Goal: Check status: Check status

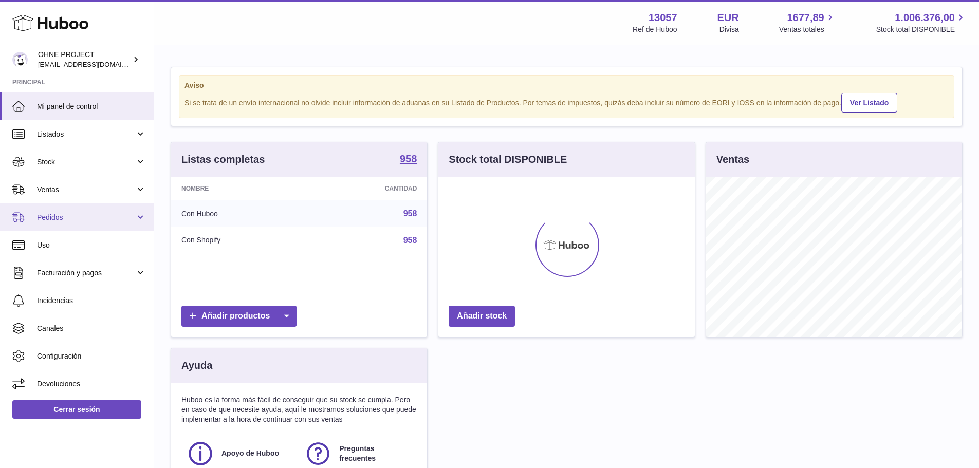
scroll to position [160, 256]
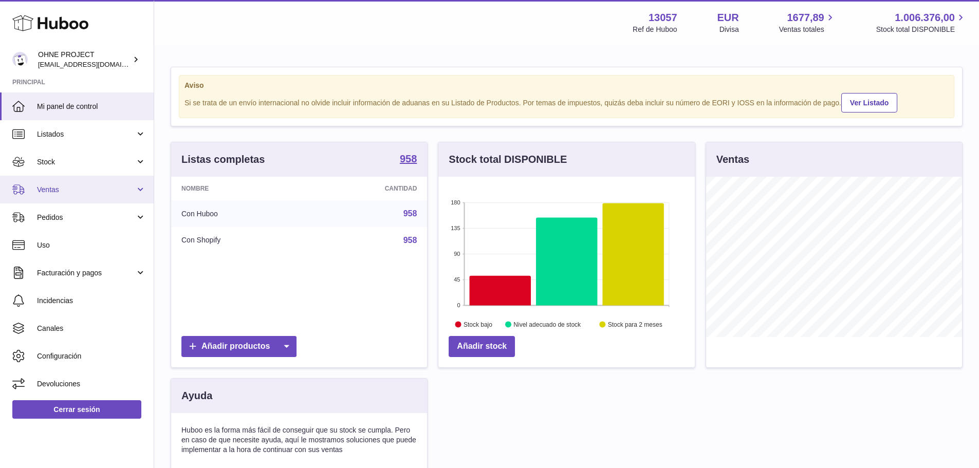
click at [79, 194] on span "Ventas" at bounding box center [86, 190] width 98 height 10
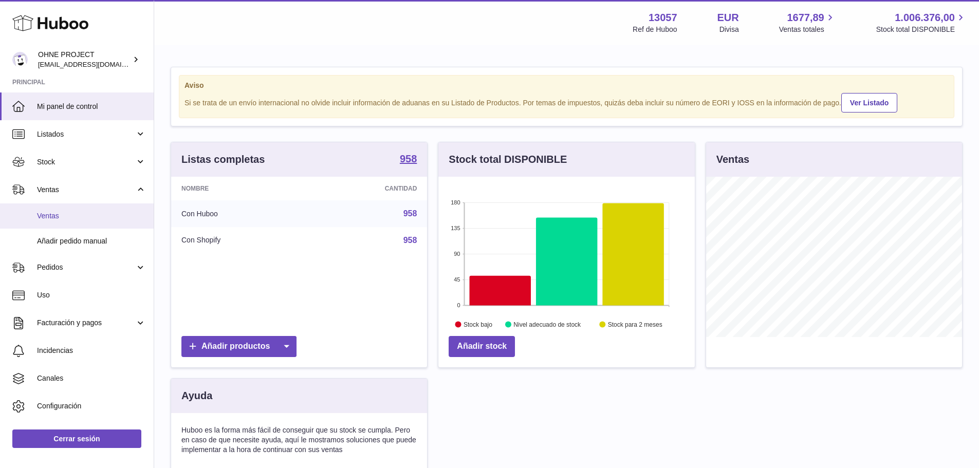
click at [74, 216] on span "Ventas" at bounding box center [91, 216] width 109 height 10
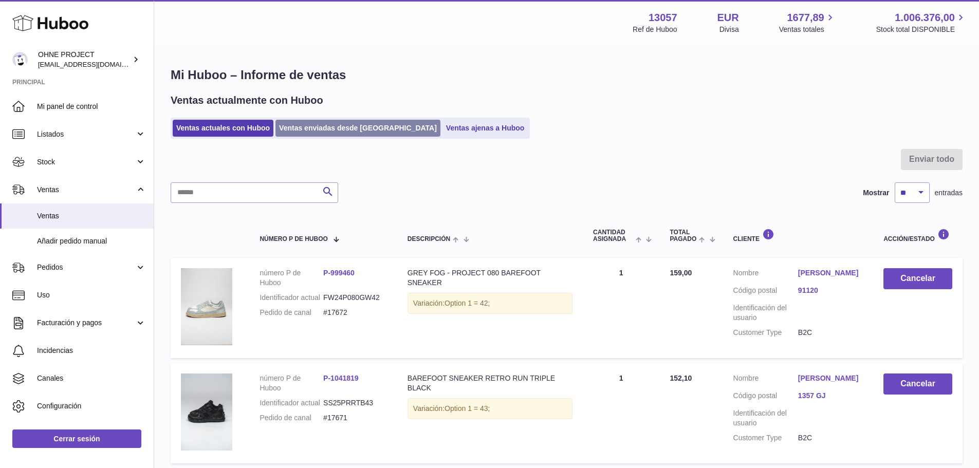
click at [315, 133] on link "Ventas enviadas desde [GEOGRAPHIC_DATA]" at bounding box center [357, 128] width 165 height 17
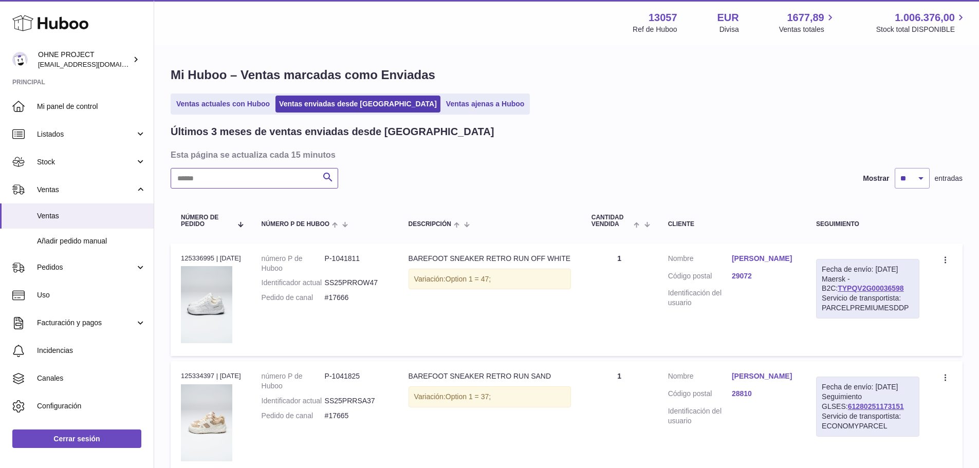
click at [258, 176] on input "text" at bounding box center [255, 178] width 168 height 21
paste input "**********"
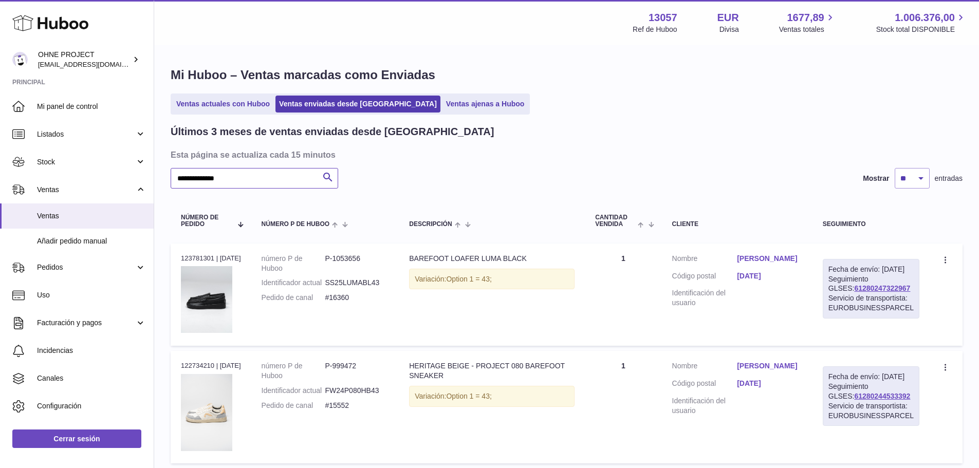
type input "**********"
drag, startPoint x: 901, startPoint y: 415, endPoint x: 834, endPoint y: 413, distance: 67.9
click at [834, 413] on div "Fecha de envío: [DATE] Seguimiento GLSES: 61280244533392 Servicio de transporti…" at bounding box center [871, 396] width 97 height 60
copy link "61280244533392"
drag, startPoint x: 361, startPoint y: 422, endPoint x: 331, endPoint y: 423, distance: 29.8
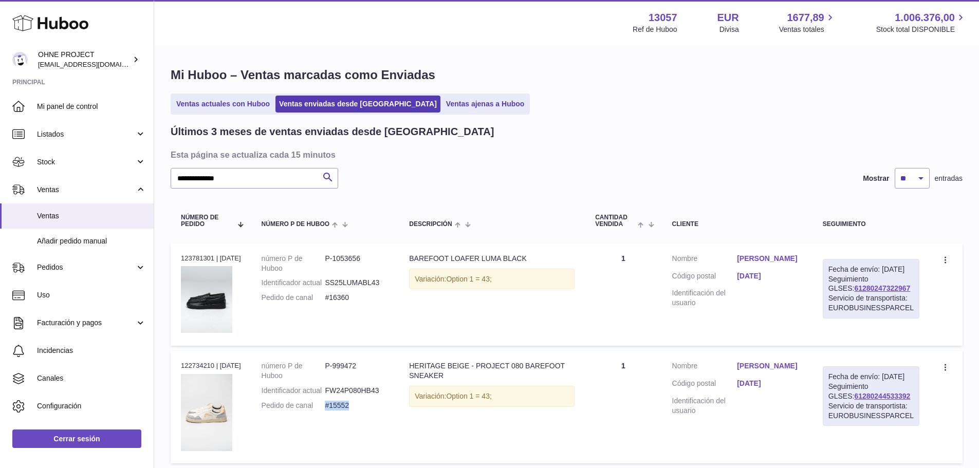
click at [331, 411] on dd "#15552" at bounding box center [357, 406] width 64 height 10
copy dd "#15552"
click at [353, 303] on dd "#16360" at bounding box center [357, 298] width 64 height 10
drag, startPoint x: 354, startPoint y: 307, endPoint x: 331, endPoint y: 306, distance: 22.6
click at [331, 303] on dd "#16360" at bounding box center [357, 298] width 64 height 10
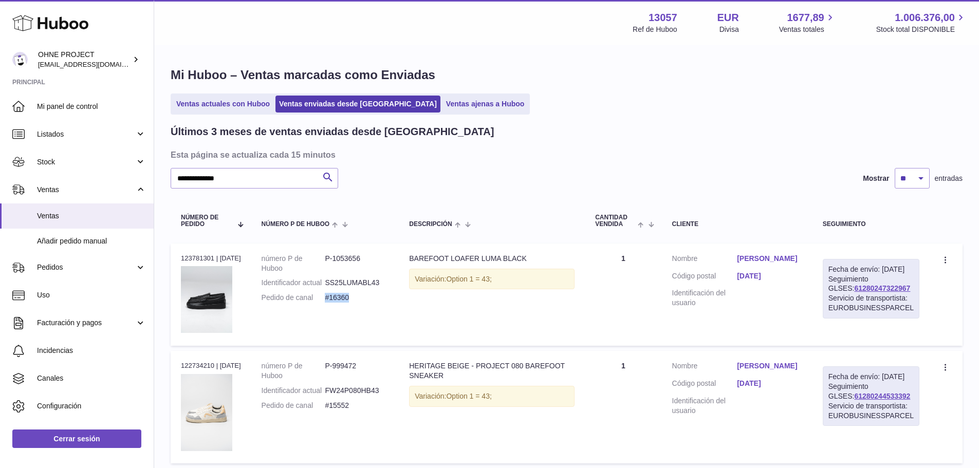
copy dd "#16360"
click at [775, 258] on link "[PERSON_NAME]" at bounding box center [769, 259] width 65 height 10
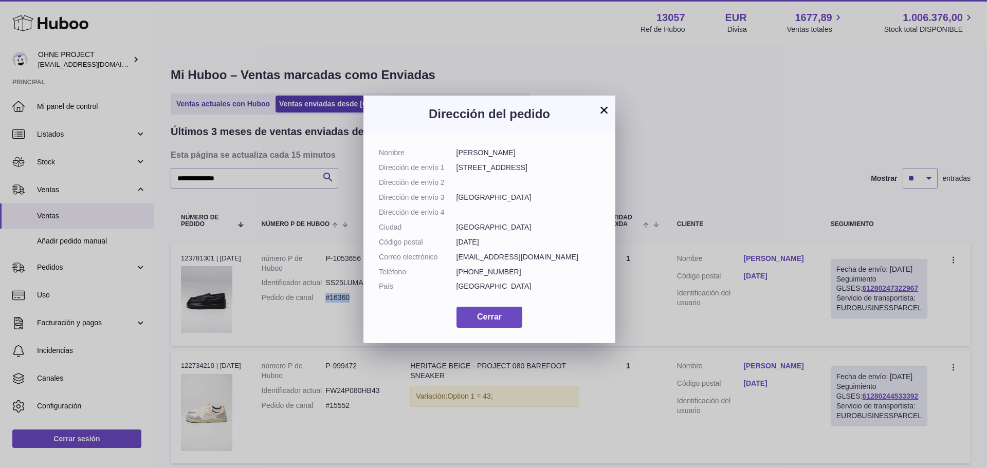
drag, startPoint x: 510, startPoint y: 153, endPoint x: 452, endPoint y: 153, distance: 57.6
click at [452, 153] on dl "Nombre [PERSON_NAME] Dirección de envío 1 [STREET_ADDRESS] Dirección de envío 2…" at bounding box center [489, 222] width 221 height 149
copy dl "[PERSON_NAME]"
click at [474, 328] on button "Cerrar" at bounding box center [489, 317] width 66 height 21
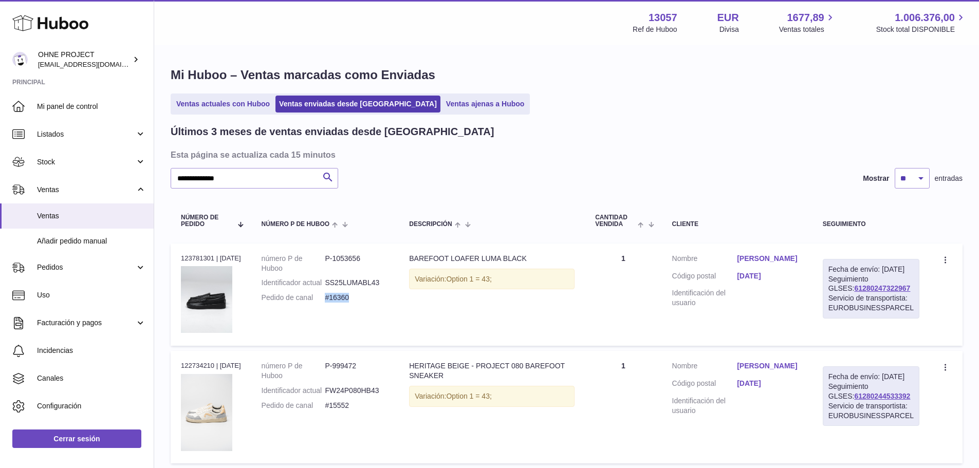
scroll to position [51, 0]
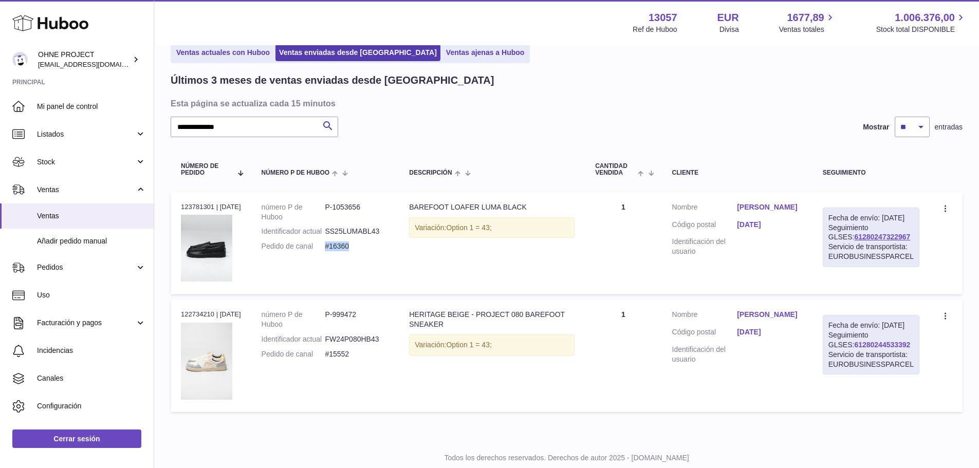
drag, startPoint x: 903, startPoint y: 363, endPoint x: 839, endPoint y: 362, distance: 64.2
click at [839, 362] on div "Fecha de envío: 13º ago. 2025 Seguimiento GLSES: 61280244533392 Servicio de tra…" at bounding box center [871, 345] width 97 height 60
copy link "61280244533392"
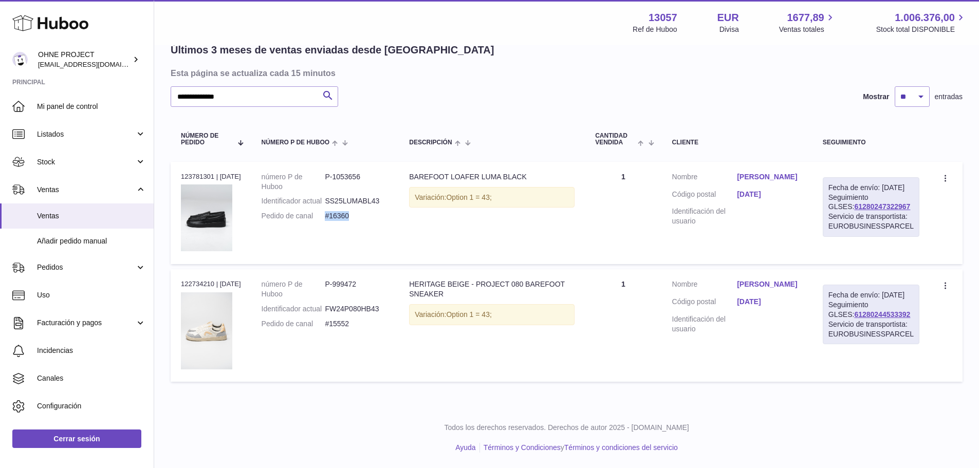
scroll to position [89, 0]
click at [210, 337] on img at bounding box center [206, 330] width 51 height 77
drag, startPoint x: 453, startPoint y: 295, endPoint x: 412, endPoint y: 286, distance: 41.8
click at [412, 286] on td "Descripción HERITAGE BEIGE - PROJECT 080 BAREFOOT SNEAKER Variación: Option 1 =…" at bounding box center [492, 325] width 186 height 113
copy div "HERITAGE BEIGE - PROJECT 080 BAREFOOT SNEAKER"
